Goal: Navigation & Orientation: Find specific page/section

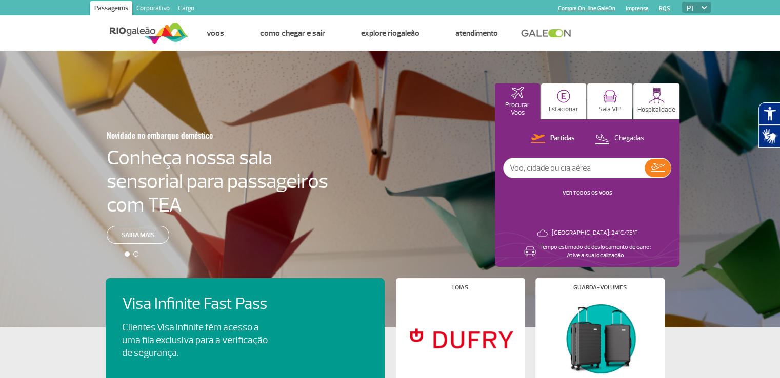
click at [147, 30] on img at bounding box center [149, 33] width 79 height 25
click at [153, 4] on link "Corporativo" at bounding box center [153, 9] width 42 height 16
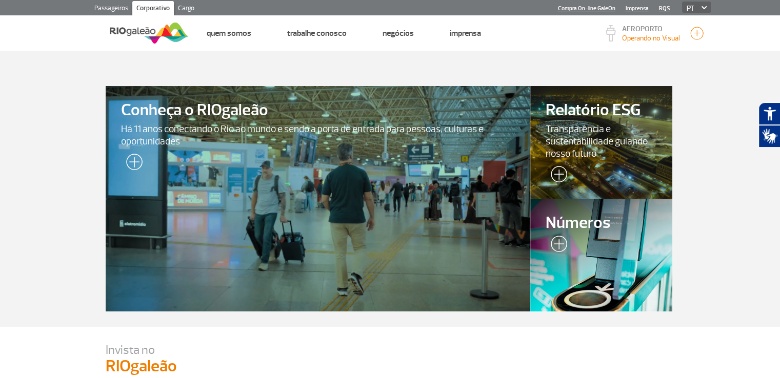
click at [184, 9] on link "Cargo" at bounding box center [186, 9] width 25 height 16
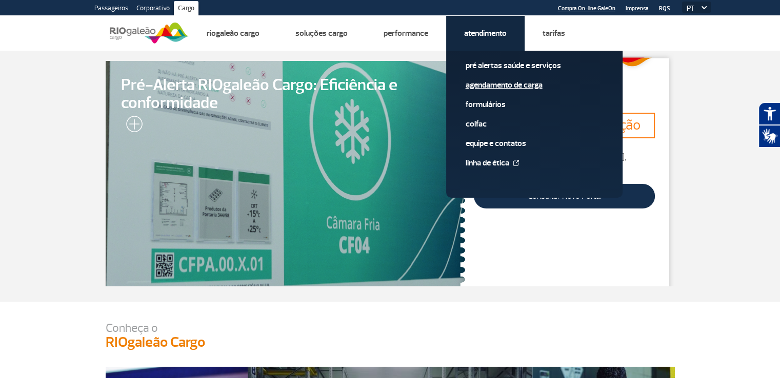
click at [494, 85] on link "Agendamento de Carga" at bounding box center [534, 84] width 137 height 11
